Goal: Navigation & Orientation: Find specific page/section

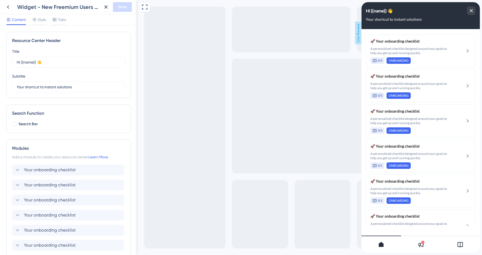
scroll to position [331, 0]
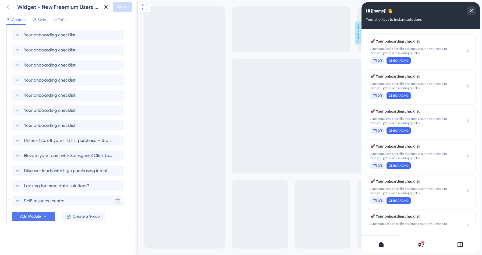
click at [8, 9] on icon at bounding box center [8, 7] width 6 height 6
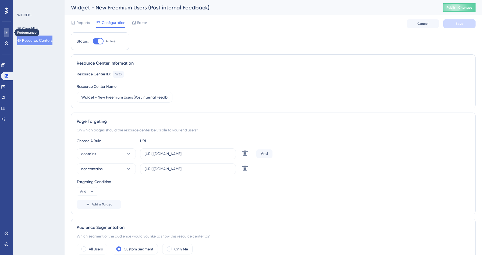
click at [8, 33] on icon at bounding box center [7, 32] width 4 height 3
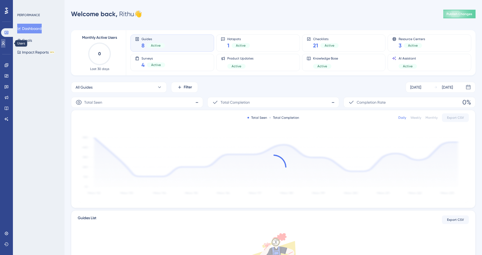
click at [5, 44] on icon at bounding box center [3, 43] width 3 height 4
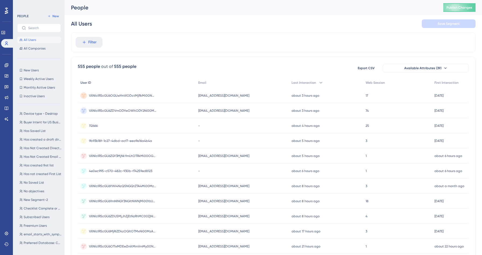
click at [88, 79] on div "User ID" at bounding box center [137, 82] width 118 height 11
click at [5, 33] on link at bounding box center [3, 32] width 4 height 9
